Goal: Information Seeking & Learning: Learn about a topic

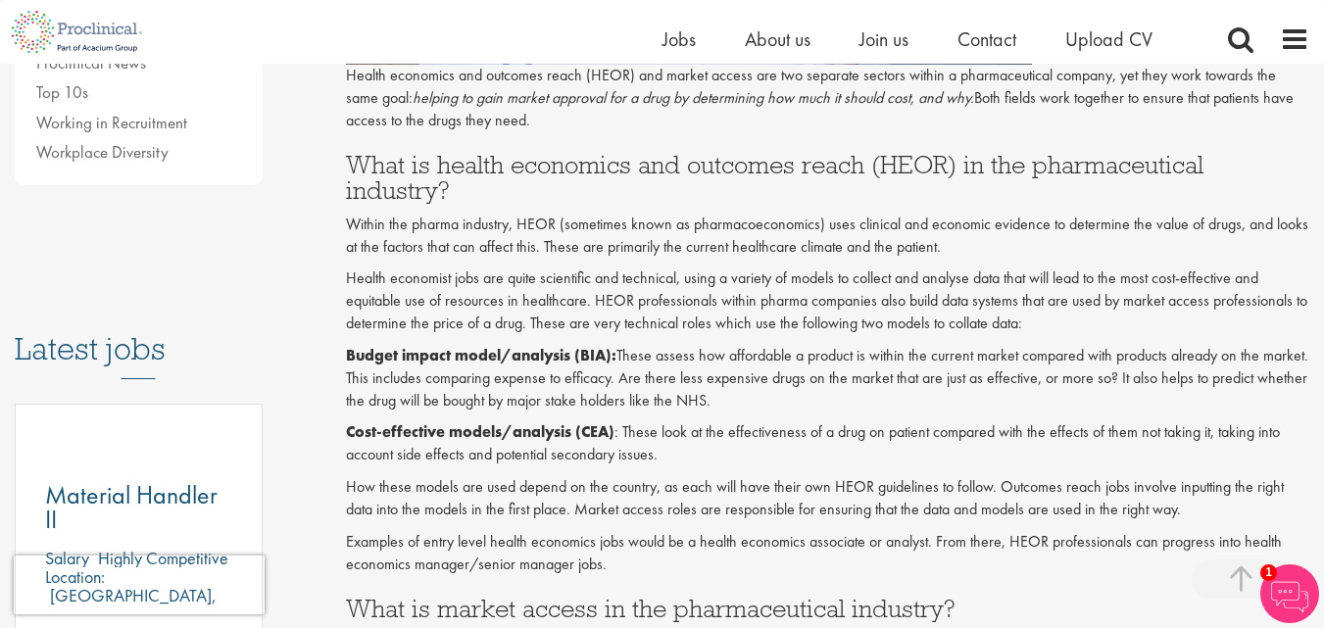
scroll to position [766, 0]
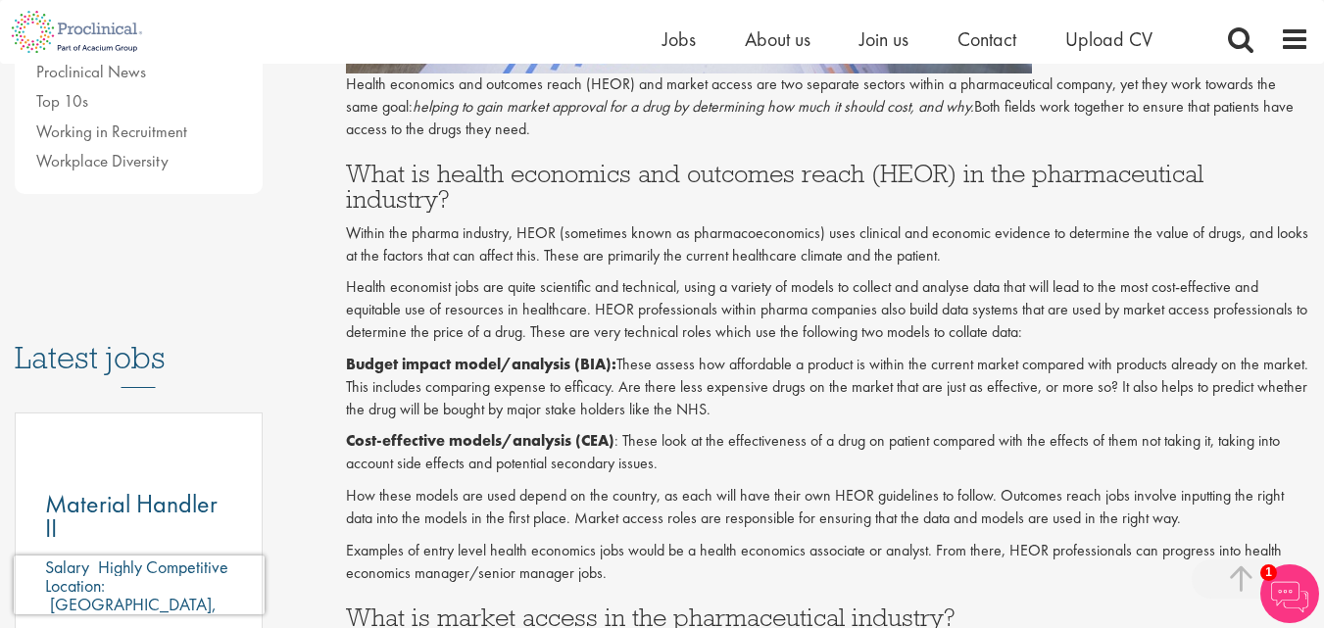
click at [460, 261] on p "Within the pharma industry, HEOR (sometimes known as pharmacoeconomics) uses cl…" at bounding box center [828, 245] width 964 height 45
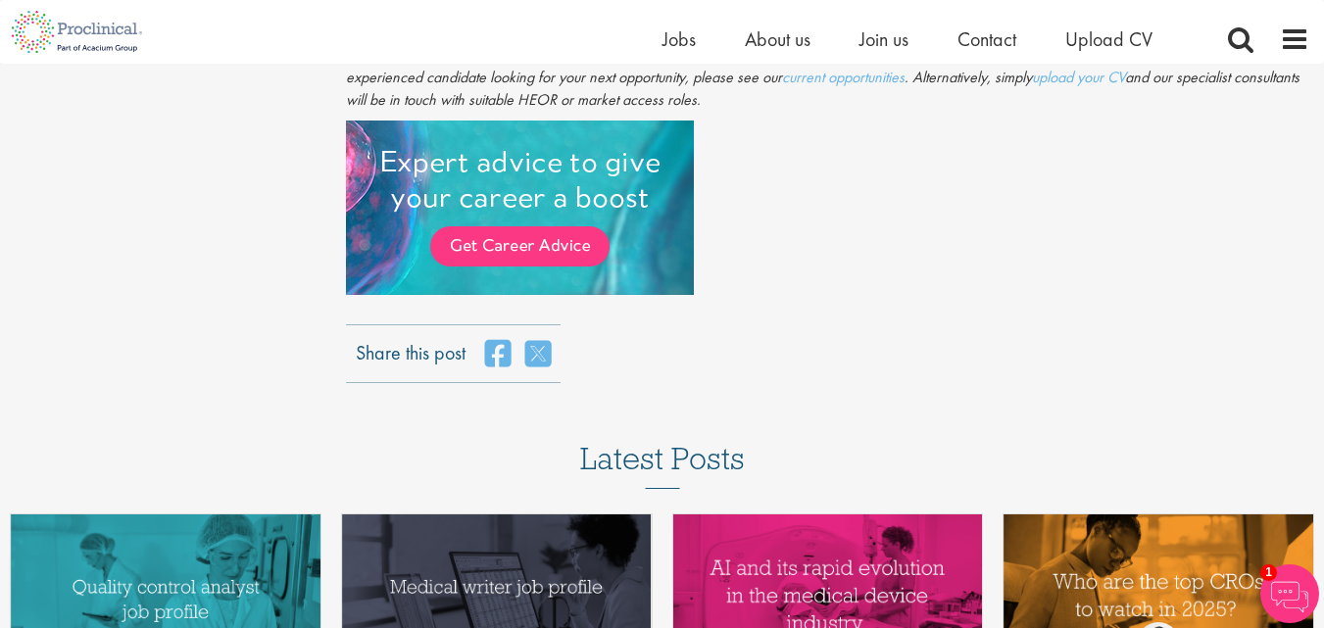
scroll to position [2687, 0]
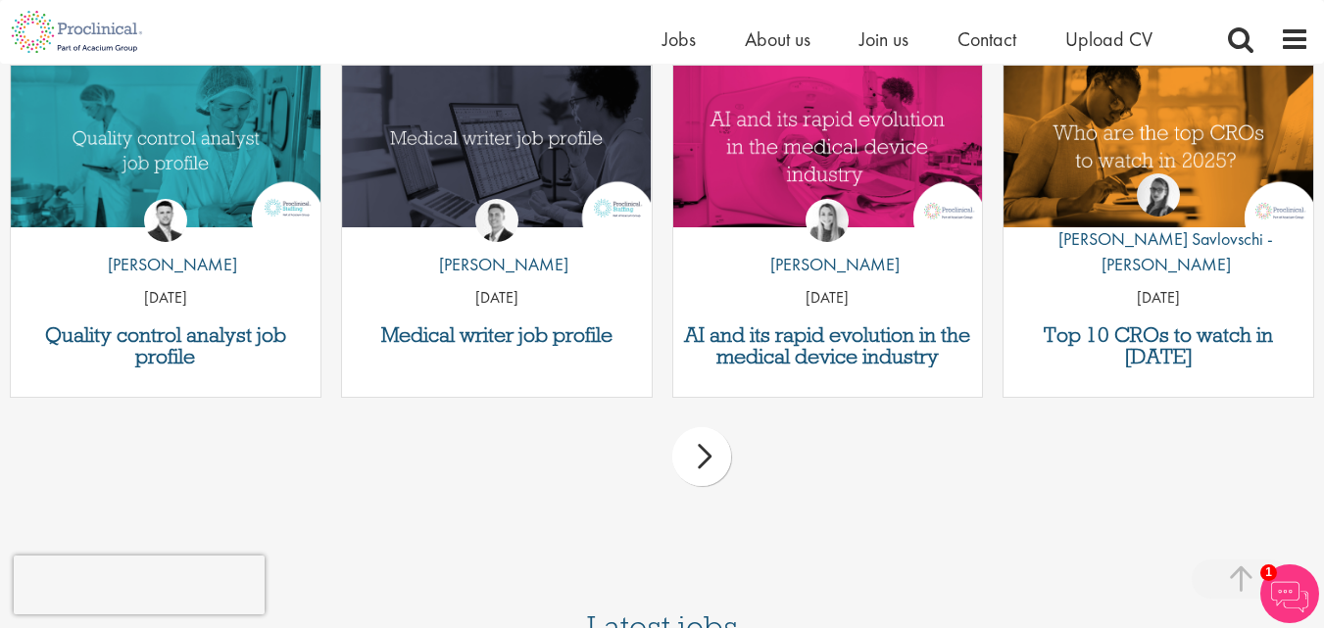
scroll to position [3118, 0]
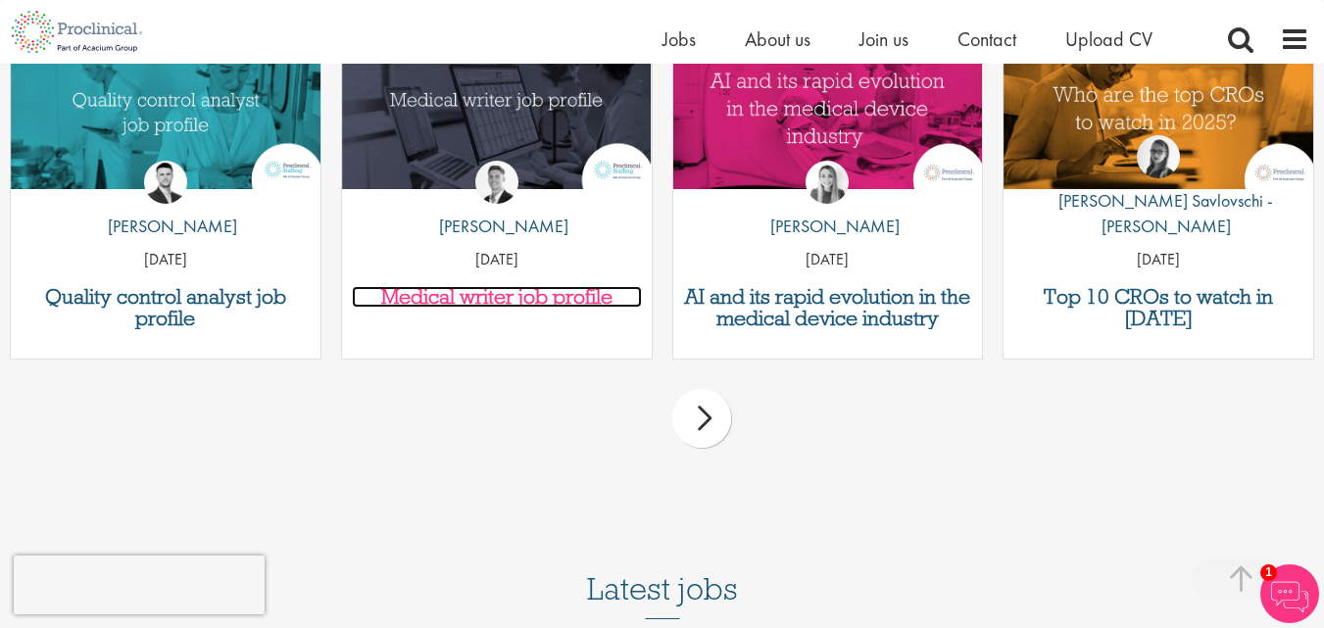
click at [558, 286] on h3 "Medical writer job profile" at bounding box center [497, 297] width 290 height 22
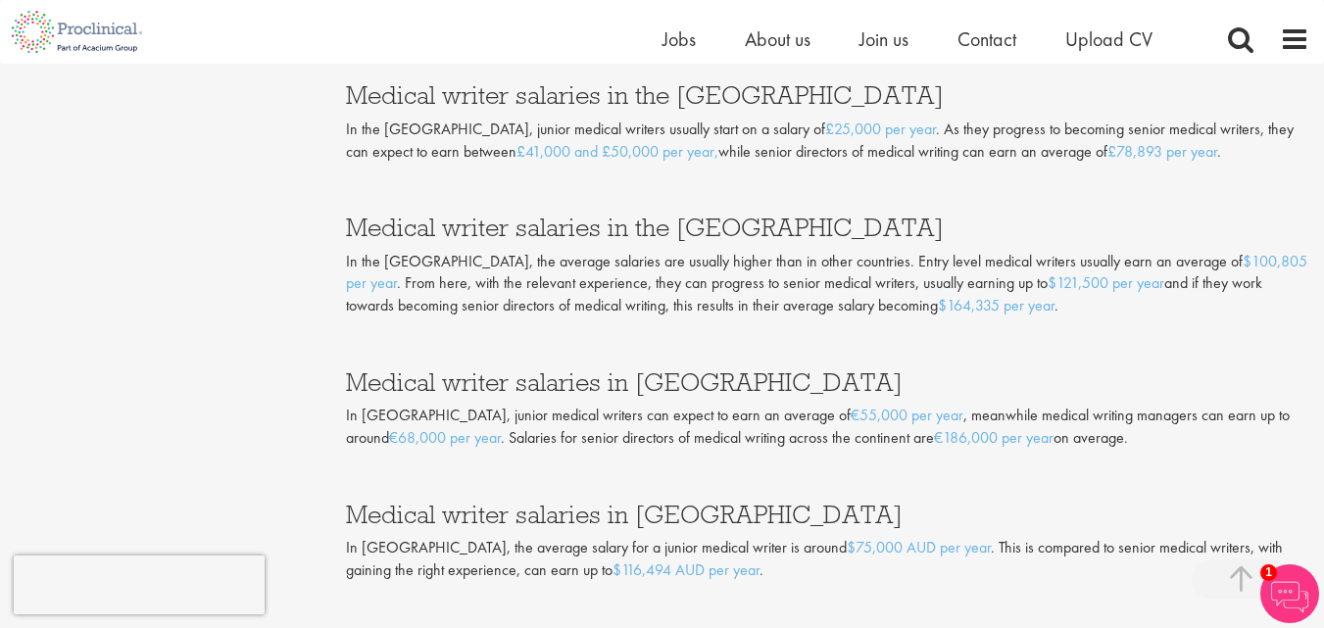
scroll to position [2942, 0]
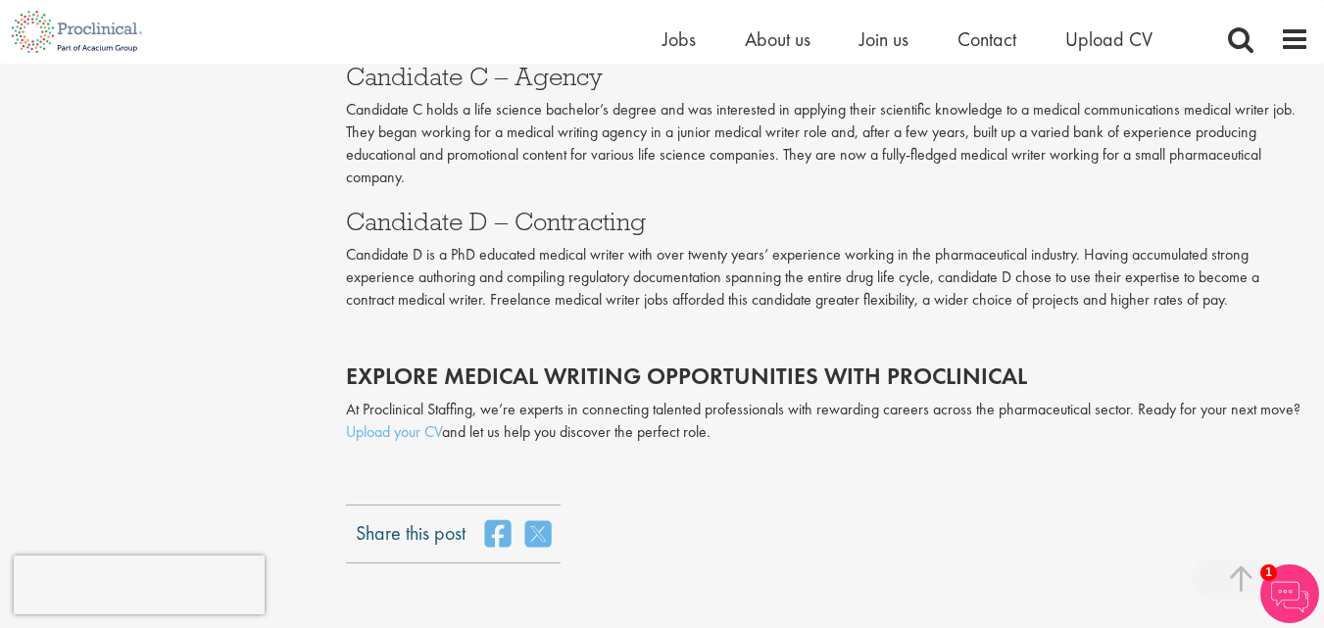
scroll to position [3909, 0]
